Goal: Navigation & Orientation: Find specific page/section

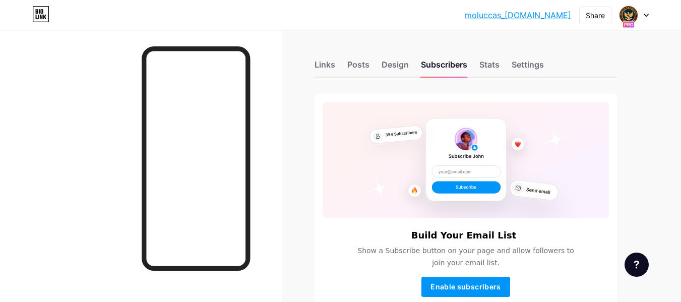
drag, startPoint x: 0, startPoint y: 0, endPoint x: 505, endPoint y: 18, distance: 505.8
click at [505, 18] on link "moluccas_[DOMAIN_NAME]" at bounding box center [518, 15] width 106 height 12
click at [646, 15] on icon at bounding box center [646, 16] width 5 height 4
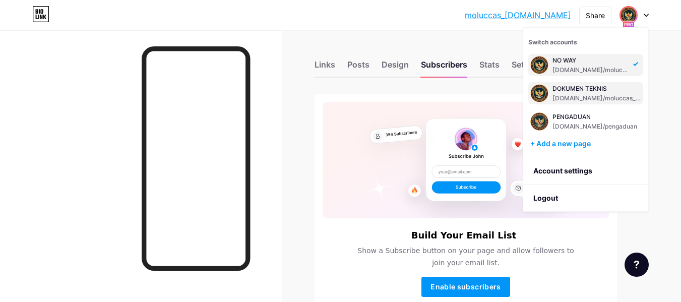
click at [592, 93] on div "DOKUMEN TEKNIS [DOMAIN_NAME]/moluccas_teknis" at bounding box center [596, 93] width 89 height 18
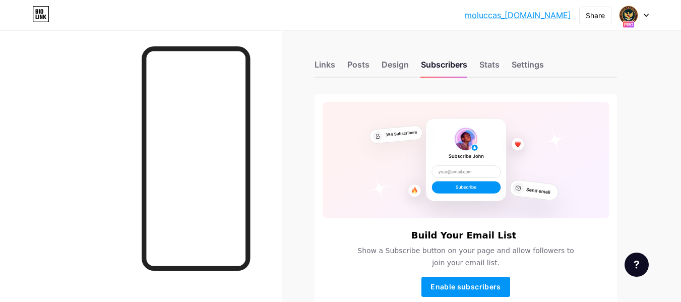
click at [509, 14] on link "moluccas_teknis.bio.link" at bounding box center [518, 15] width 106 height 12
drag, startPoint x: 488, startPoint y: 64, endPoint x: 522, endPoint y: 69, distance: 34.6
click at [491, 64] on div "Stats" at bounding box center [489, 67] width 20 height 18
